Goal: Navigation & Orientation: Find specific page/section

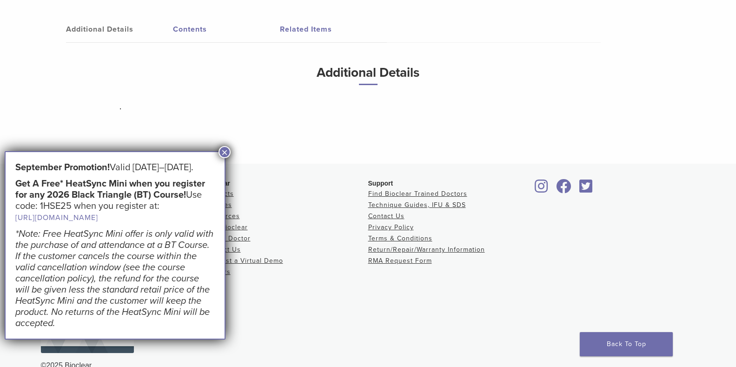
scroll to position [341, 0]
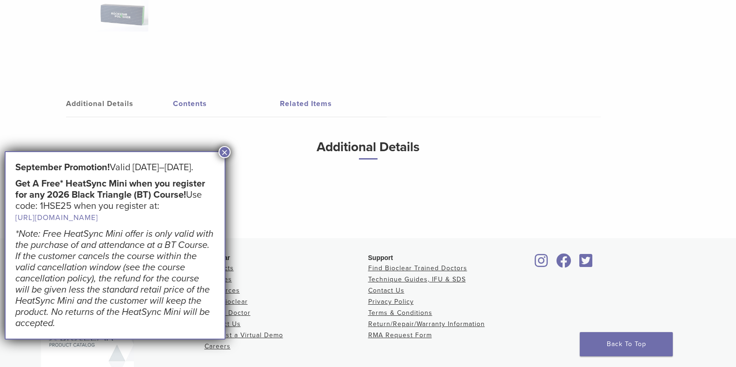
click at [221, 156] on button "×" at bounding box center [225, 152] width 12 height 12
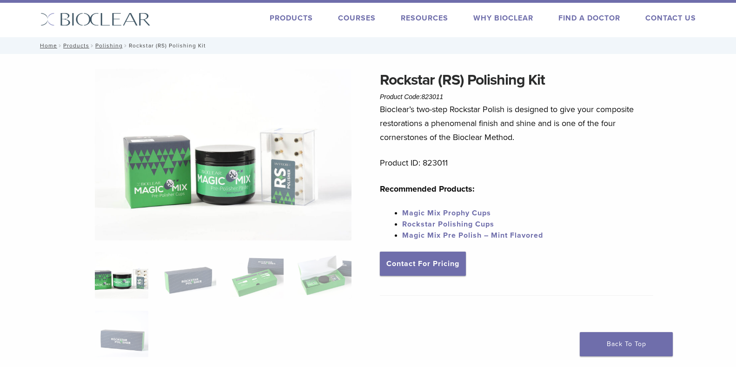
scroll to position [0, 0]
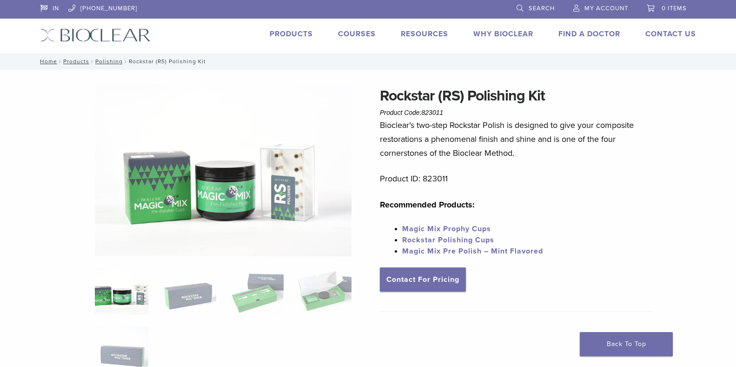
click at [298, 35] on link "Products" at bounding box center [291, 33] width 43 height 9
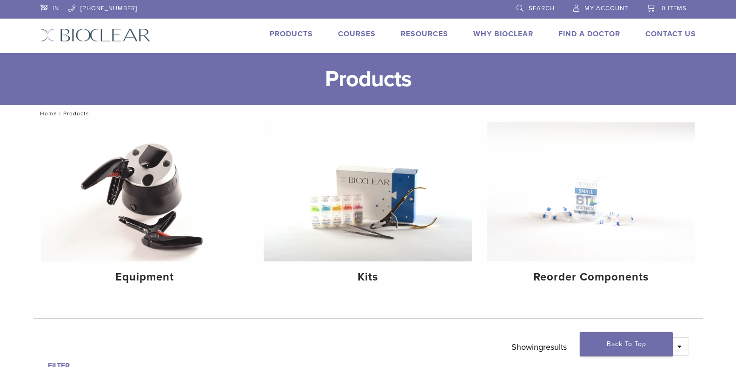
click at [44, 112] on link "Home" at bounding box center [47, 113] width 20 height 7
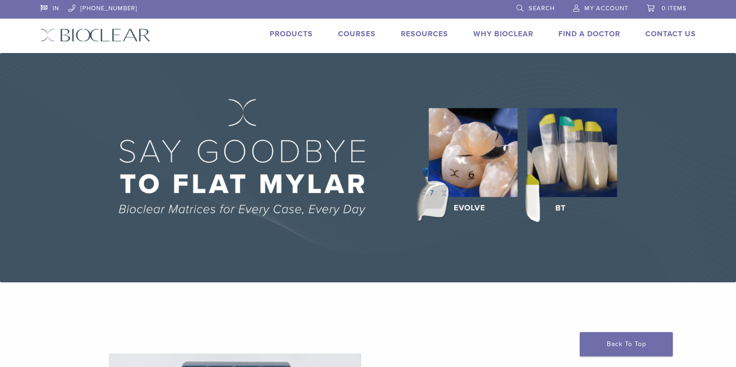
click at [288, 40] on div "Products" at bounding box center [286, 34] width 54 height 13
click at [292, 35] on link "Products" at bounding box center [291, 33] width 43 height 9
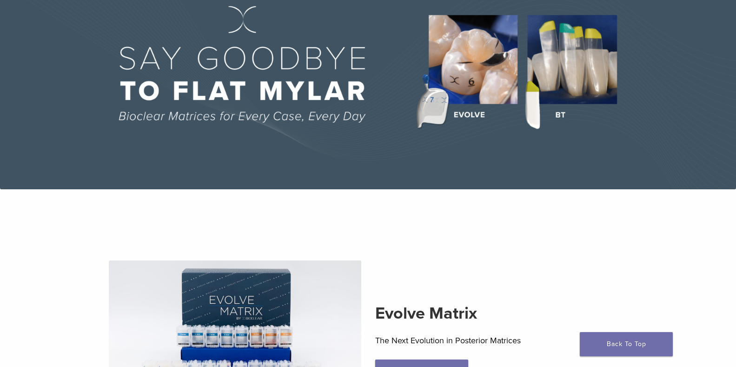
scroll to position [186, 0]
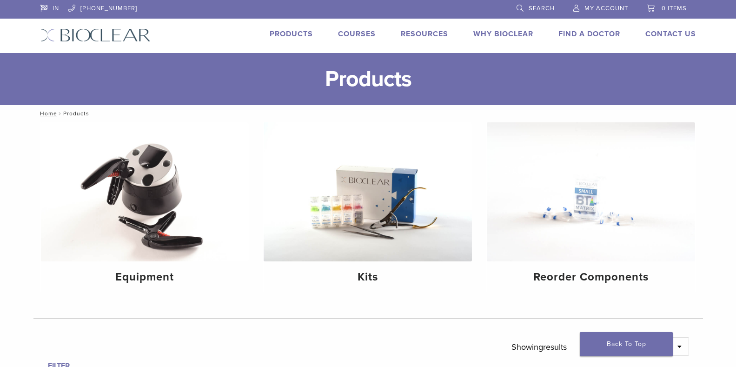
click at [305, 35] on link "Products" at bounding box center [291, 33] width 43 height 9
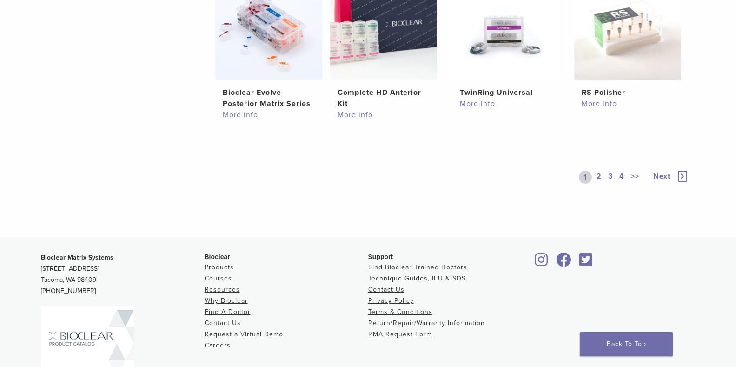
scroll to position [791, 0]
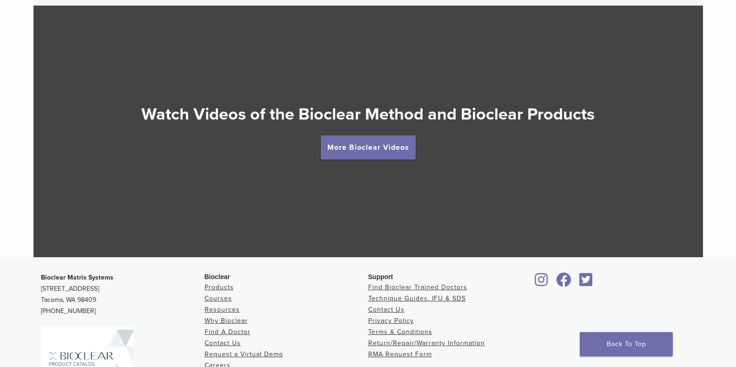
scroll to position [1789, 0]
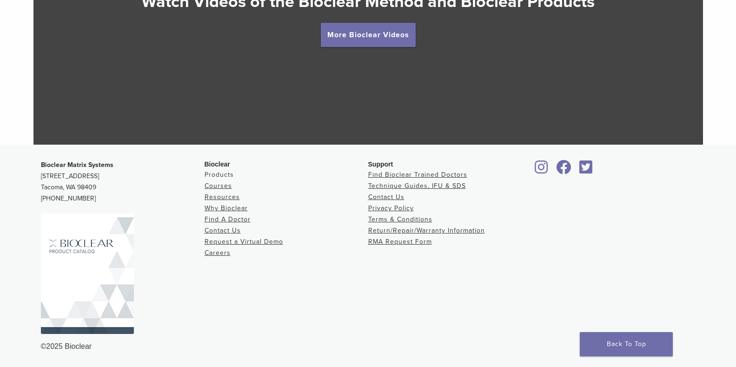
click at [220, 175] on link "Products" at bounding box center [219, 175] width 29 height 8
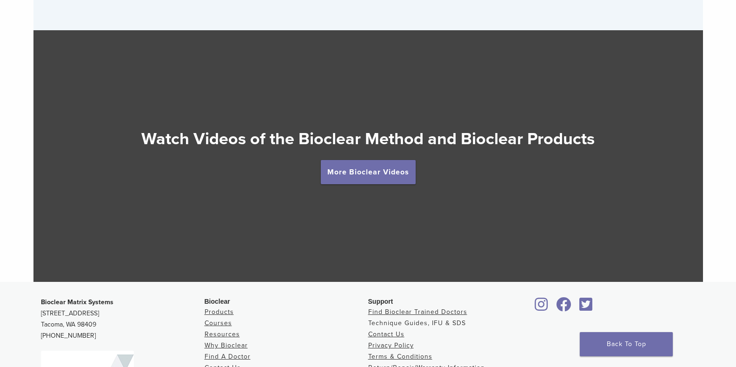
scroll to position [1603, 0]
